Goal: Feedback & Contribution: Contribute content

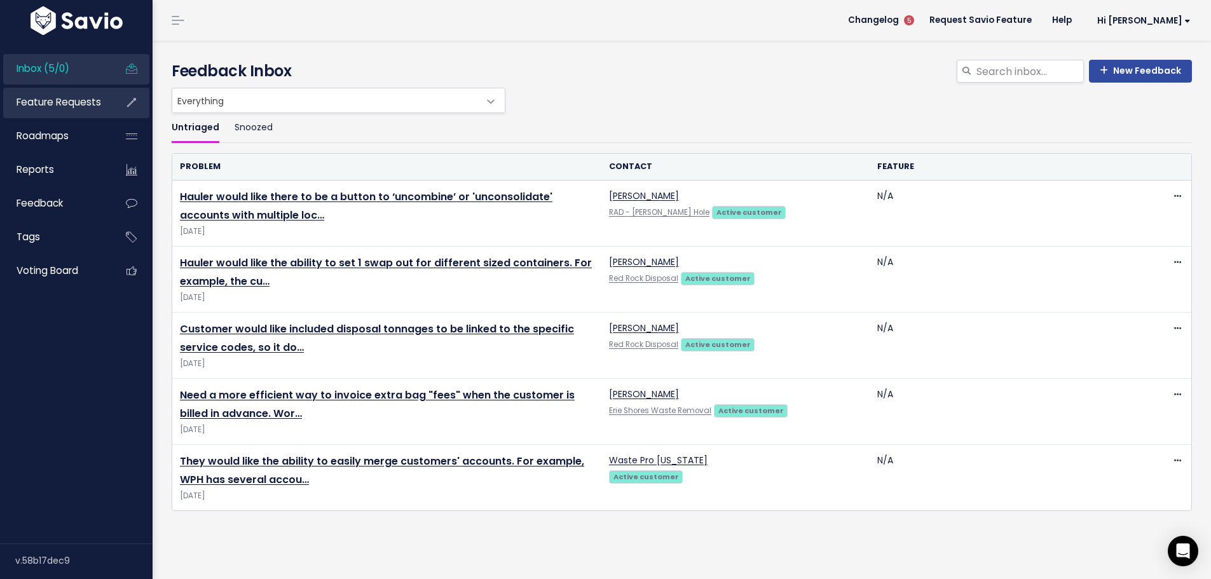
click at [62, 109] on span "Feature Requests" at bounding box center [59, 101] width 85 height 13
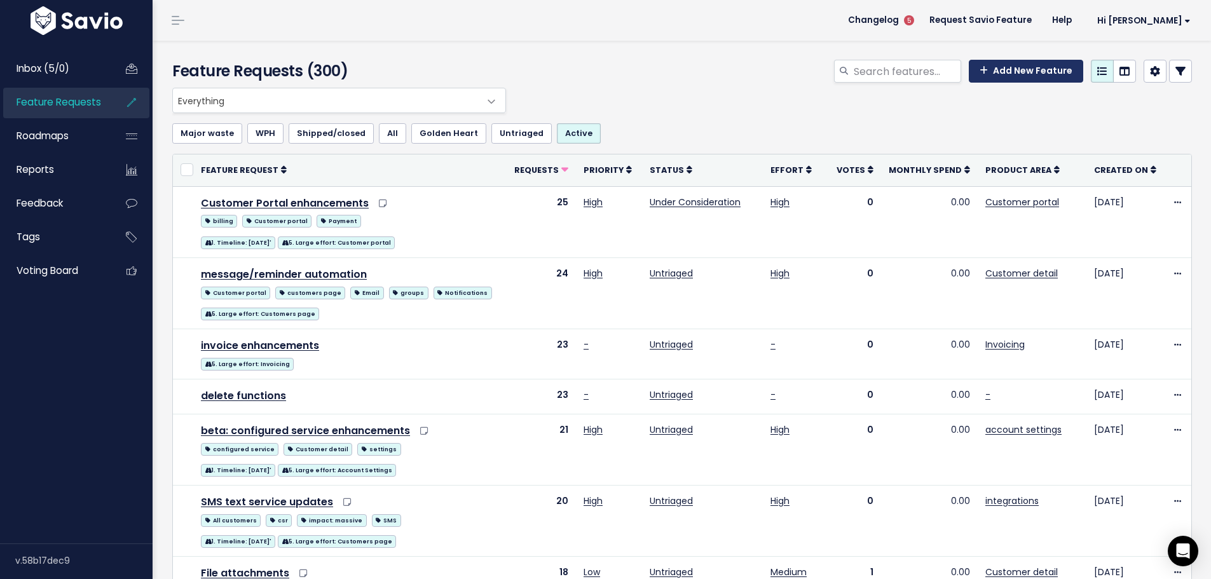
click at [1003, 83] on link "Add New Feature" at bounding box center [1026, 71] width 114 height 23
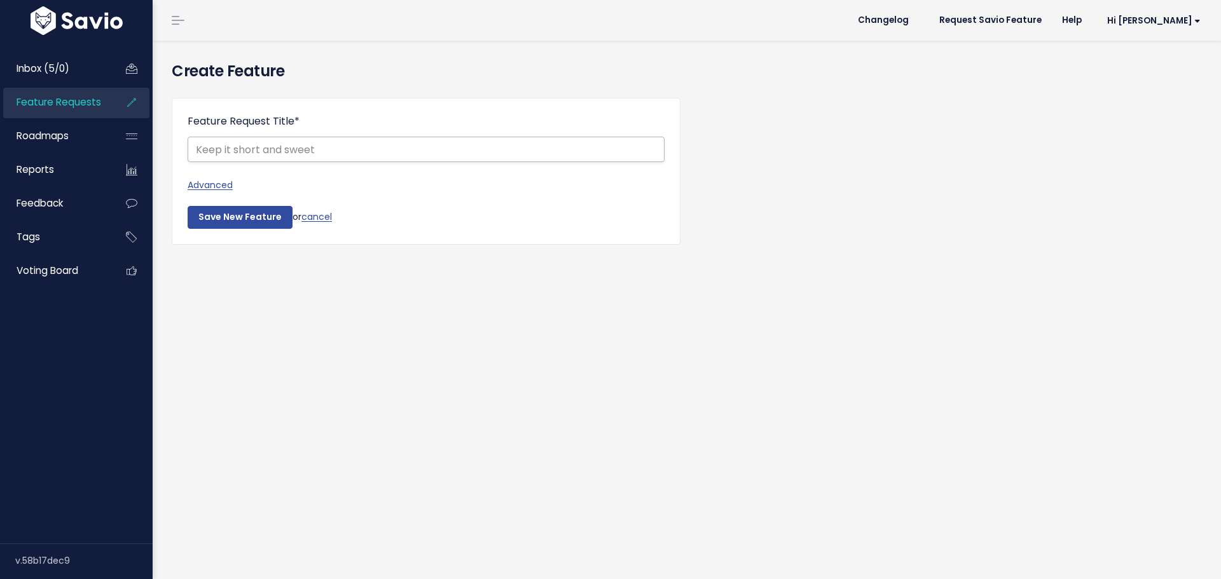
click at [211, 162] on input "Feature Request Title *" at bounding box center [426, 149] width 477 height 25
type input "Need container"
